Goal: Ask a question

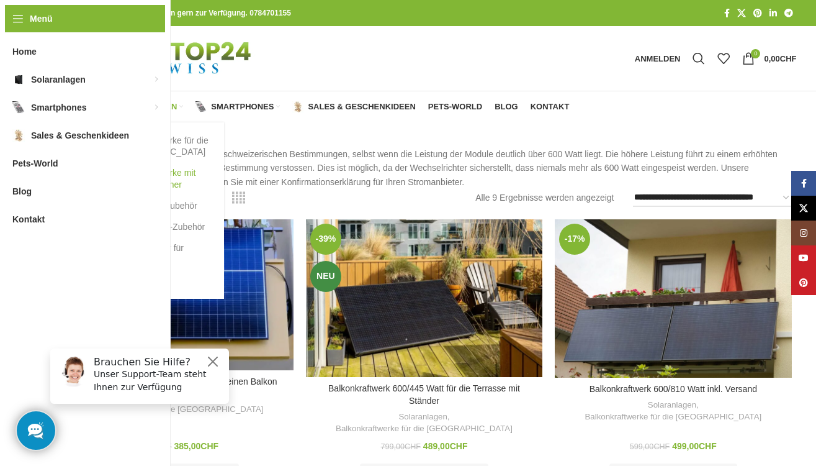
click at [156, 171] on link "Balkonkraftwerke mit Batterie Speicher" at bounding box center [156, 178] width 112 height 32
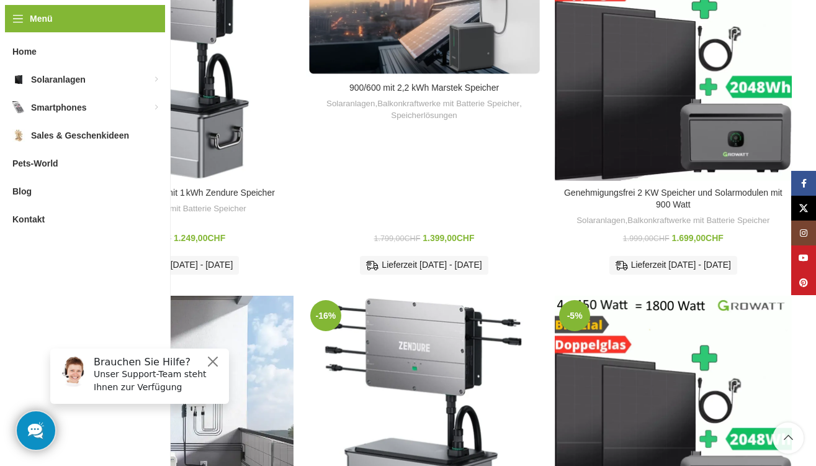
scroll to position [372, 0]
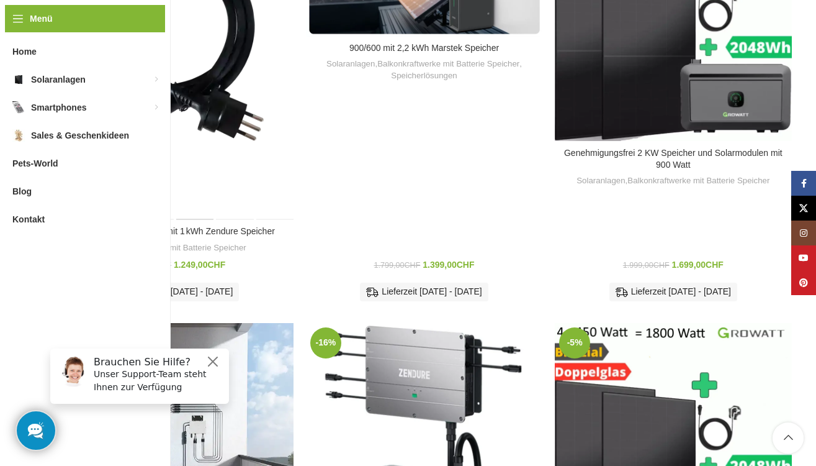
click at [198, 99] on div "Balkonkraftwerk 890 W mit 1 kWh Zendure Speicher" at bounding box center [195, 61] width 40 height 315
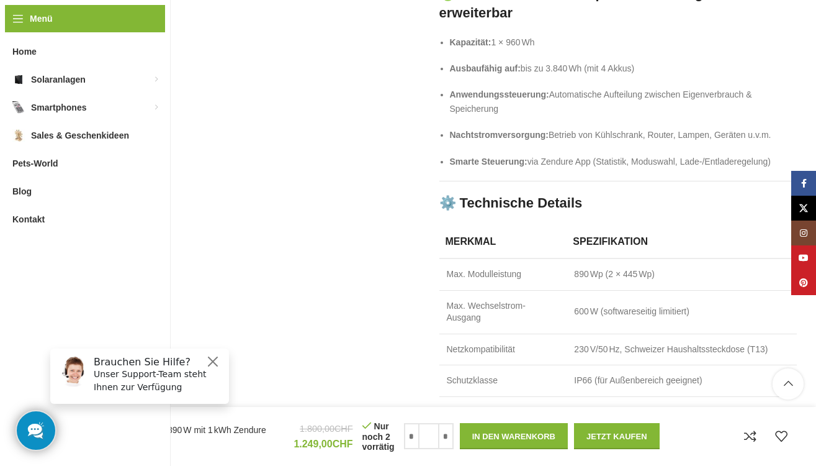
scroll to position [2173, 0]
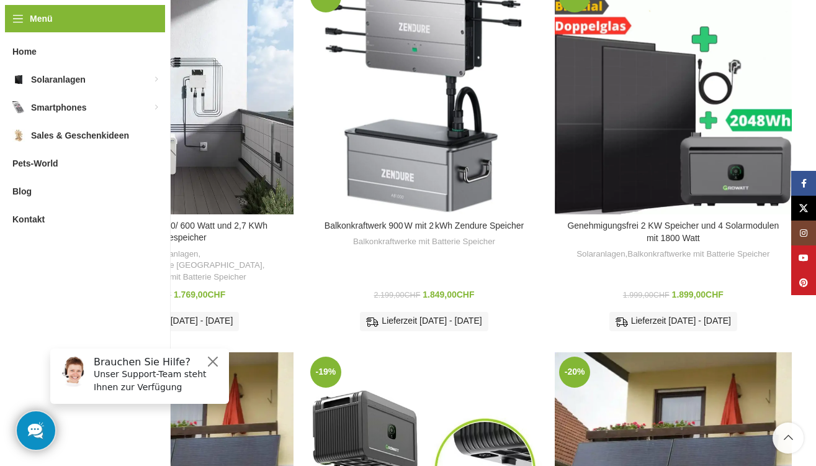
scroll to position [745, 0]
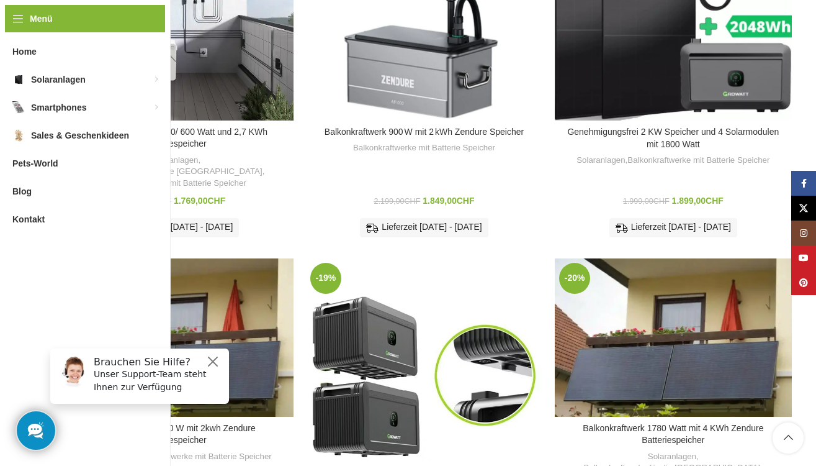
click at [171, 363] on h6 "Brauchen Sie Hilfe?" at bounding box center [158, 362] width 128 height 12
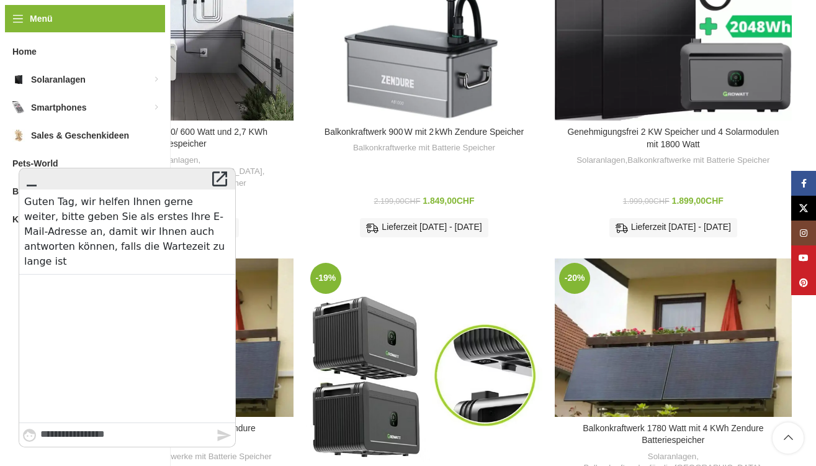
click at [68, 274] on div at bounding box center [127, 348] width 216 height 148
click at [74, 440] on textarea "Type your message here..." at bounding box center [128, 435] width 176 height 24
type textarea "**********"
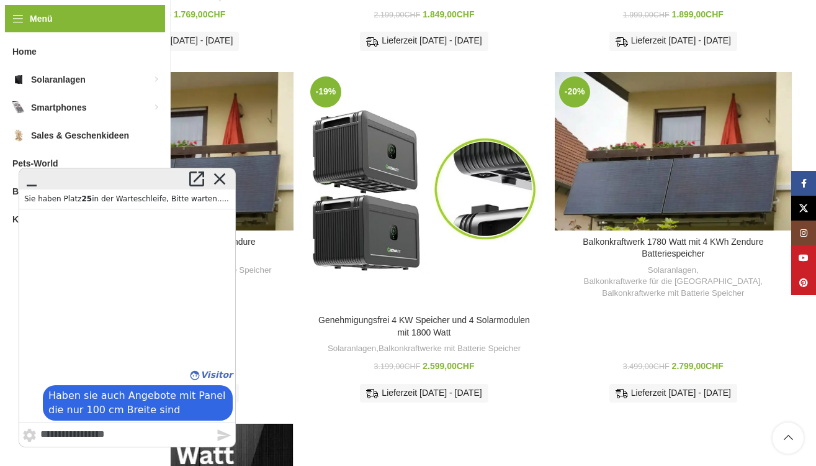
scroll to position [807, 0]
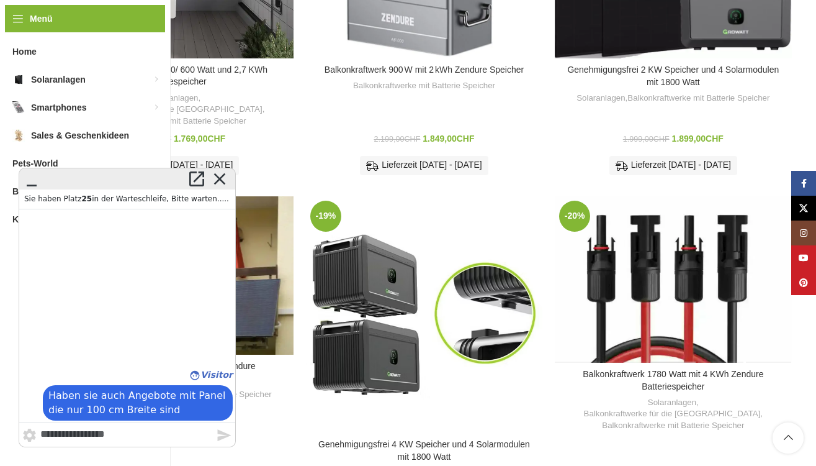
click at [692, 278] on div "Balkonkraftwerk 1780 Watt mit 4 KWh Zendure Batteriespeicher" at bounding box center [673, 279] width 47 height 166
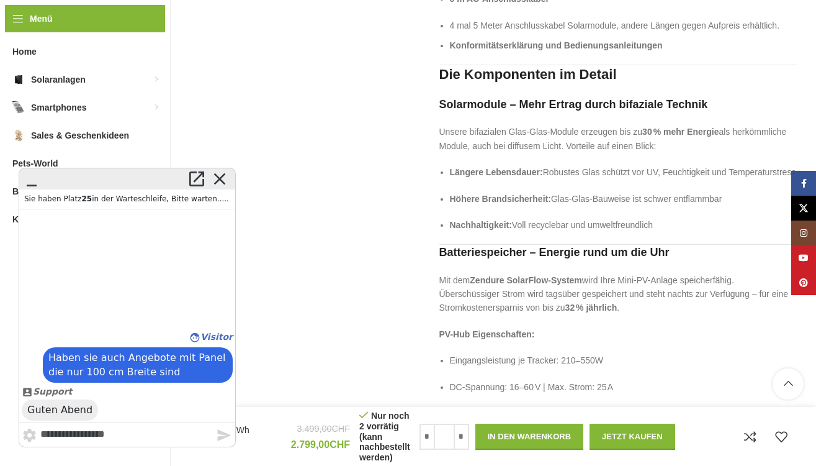
scroll to position [1862, 0]
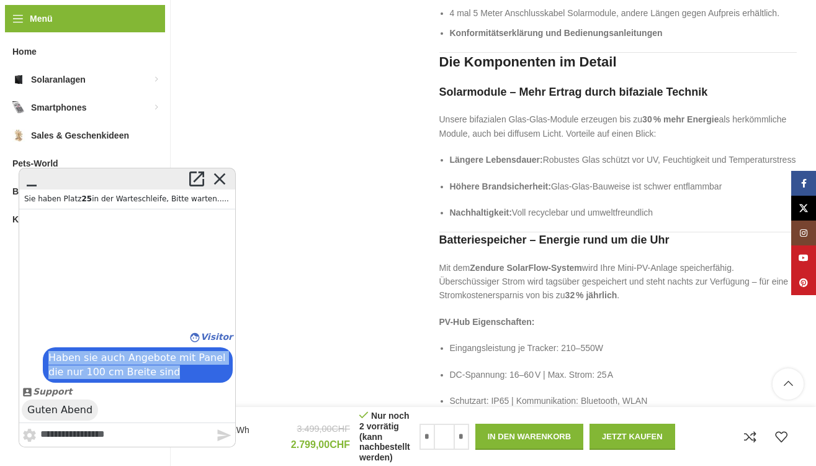
drag, startPoint x: 50, startPoint y: 358, endPoint x: 212, endPoint y: 372, distance: 162.7
click at [212, 372] on div "Haben sie auch Angebote mit Panel die nur 100 cm Breite sind" at bounding box center [138, 364] width 190 height 35
copy div "Haben sie auch Angebote mit Panel die nur 100 cm Breite sind"
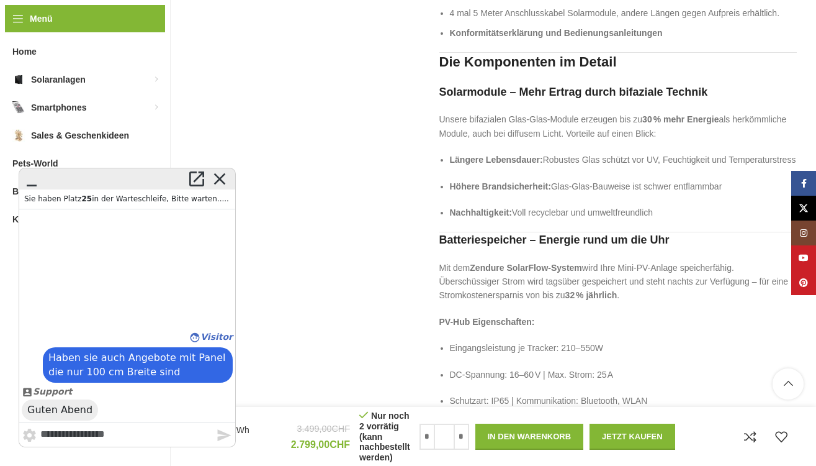
click at [78, 433] on textarea "Type your message here..." at bounding box center [128, 435] width 176 height 24
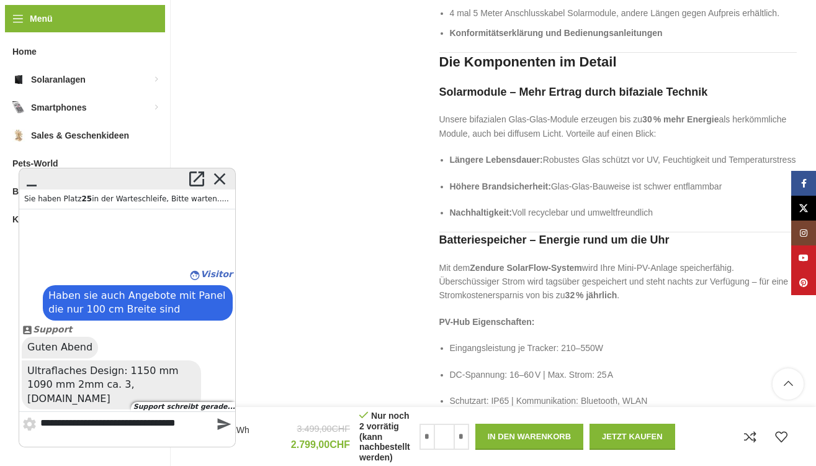
scroll to position [2, 0]
type textarea "**********"
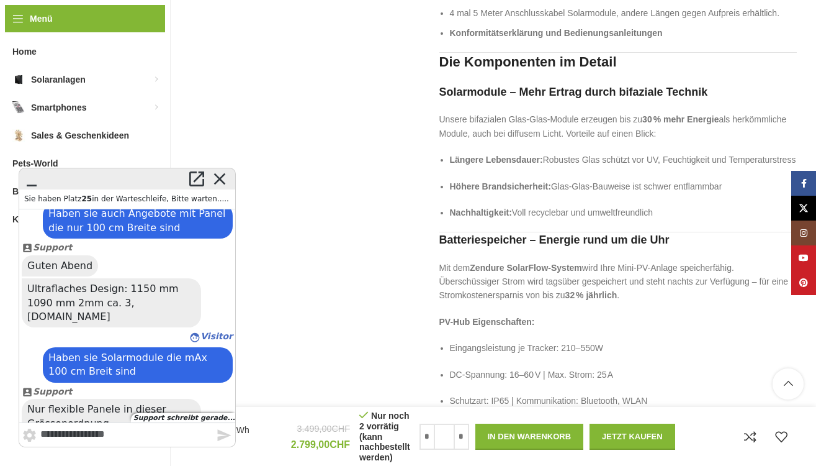
scroll to position [1924, 0]
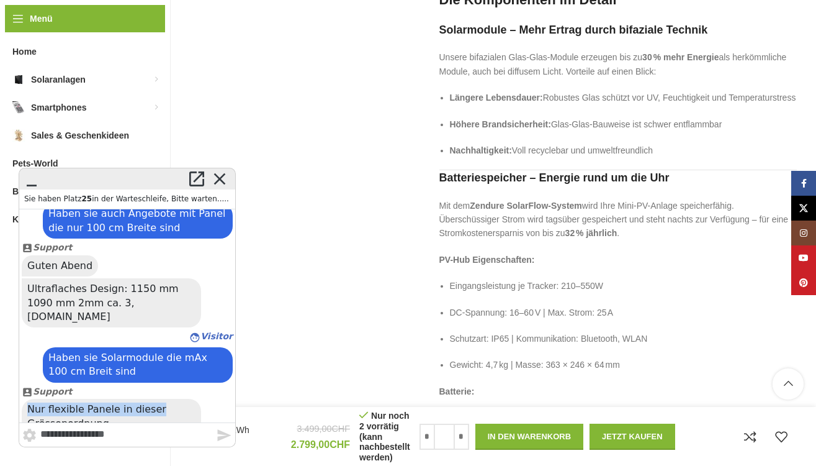
drag, startPoint x: 27, startPoint y: 395, endPoint x: 158, endPoint y: 399, distance: 131.0
click at [158, 399] on div "Nur flexible Panele in dieser Grössenordnung" at bounding box center [111, 416] width 179 height 35
